Goal: Task Accomplishment & Management: Manage account settings

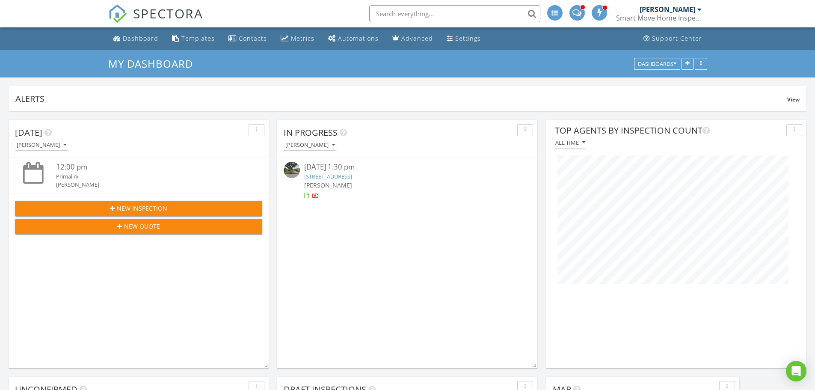
click at [352, 175] on link "[STREET_ADDRESS]" at bounding box center [328, 176] width 48 height 8
click at [332, 170] on div "[DATE] 1:30 pm" at bounding box center [407, 167] width 206 height 11
